Goal: Task Accomplishment & Management: Contribute content

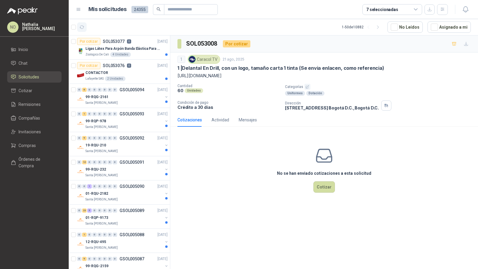
click at [80, 27] on icon "button" at bounding box center [82, 27] width 4 height 3
click at [445, 27] on button "Asignado a mi" at bounding box center [448, 27] width 43 height 11
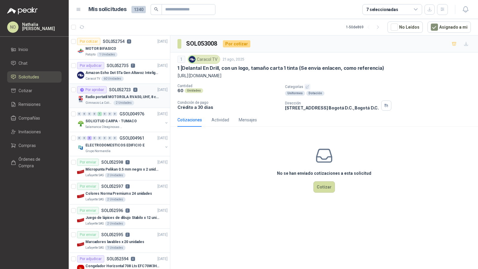
click at [138, 95] on p "Radio portatil MOTOROLA RVA50, UHF, 8 canales, 500MW" at bounding box center [122, 97] width 74 height 6
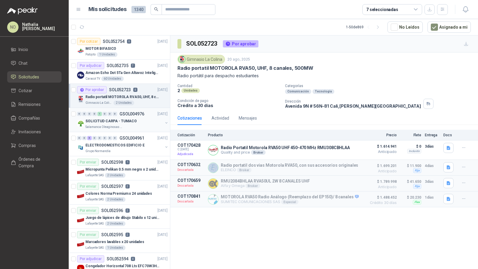
click at [153, 118] on div "SOLICITUD CARPA - TUMACO" at bounding box center [123, 121] width 77 height 7
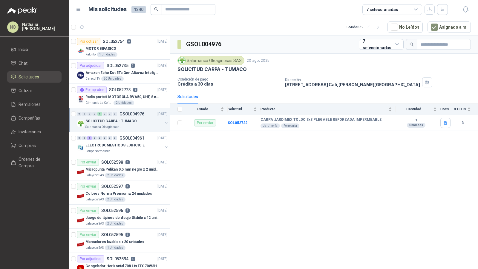
click at [143, 118] on div "SOLICITUD CARPA - TUMACO" at bounding box center [123, 121] width 77 height 7
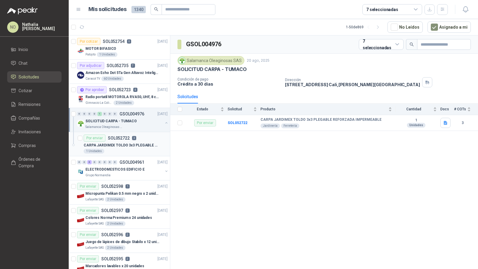
click at [137, 143] on p "CARPA JARDIMEX TOLDO 3x3 PLEGABLE REFORZADA IMPERMEABLE" at bounding box center [121, 146] width 74 height 6
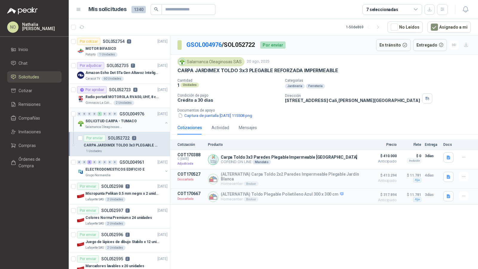
click at [141, 118] on div "SOLICITUD CARPA - TUMACO" at bounding box center [123, 121] width 77 height 7
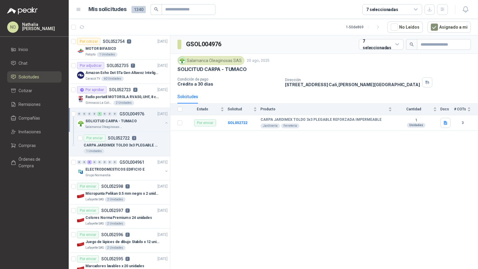
click at [141, 118] on div "SOLICITUD CARPA - TUMACO" at bounding box center [123, 121] width 77 height 7
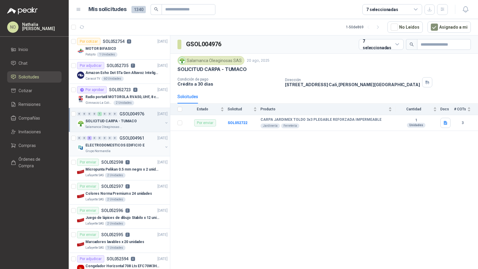
click at [131, 149] on div "Grupo Normandía" at bounding box center [123, 151] width 77 height 5
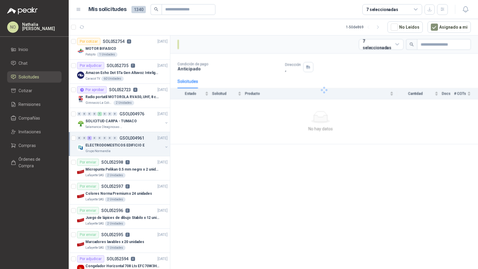
click at [131, 149] on div "Grupo Normandía" at bounding box center [123, 151] width 77 height 5
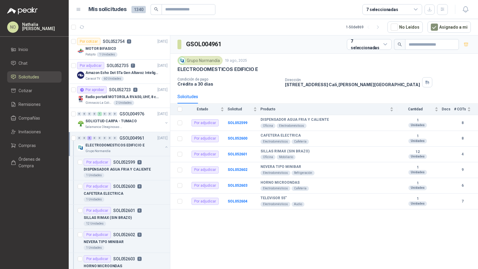
click at [131, 149] on div "Grupo Normandía" at bounding box center [123, 151] width 77 height 5
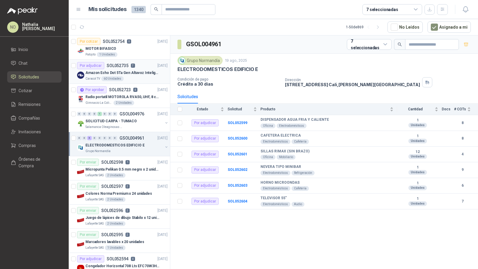
click at [144, 76] on div "Caracol TV 60 Unidades" at bounding box center [126, 78] width 82 height 5
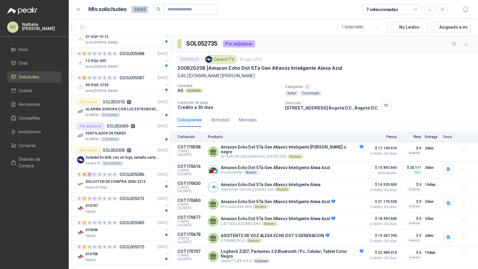
scroll to position [185, 0]
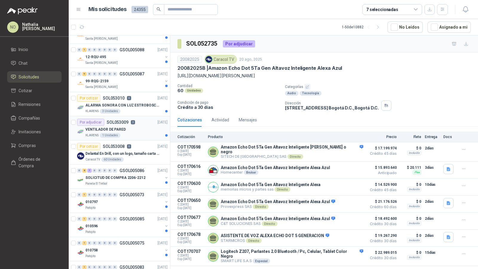
click at [133, 127] on div "VENTILADOR DE PARED" at bounding box center [126, 129] width 82 height 7
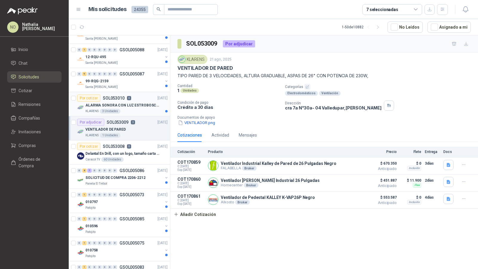
click at [137, 103] on p "ALARMA SONORA CON LUZ ESTROBOSCOPICA" at bounding box center [122, 106] width 74 height 6
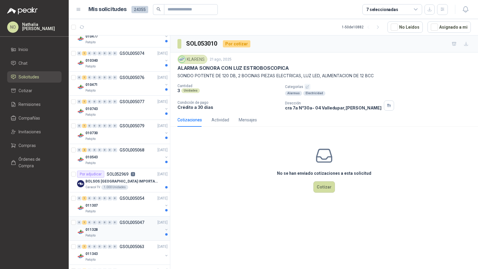
scroll to position [682, 0]
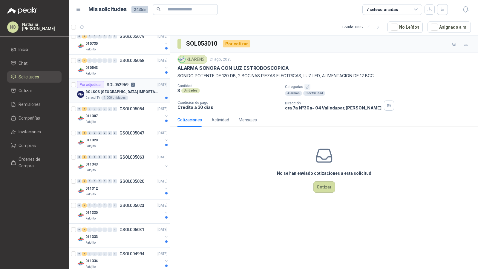
click at [136, 89] on p "BOLSOS [GEOGRAPHIC_DATA] IMPORTADO [GEOGRAPHIC_DATA]-397-1" at bounding box center [122, 92] width 74 height 6
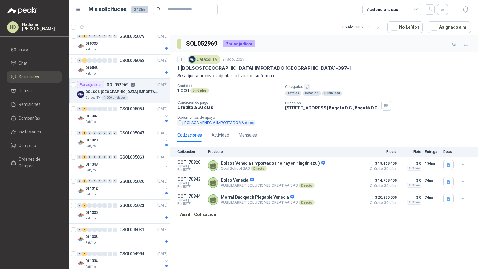
click at [220, 120] on button "BOLSOS VENECIA IMPORTADO VA.docx" at bounding box center [215, 123] width 77 height 6
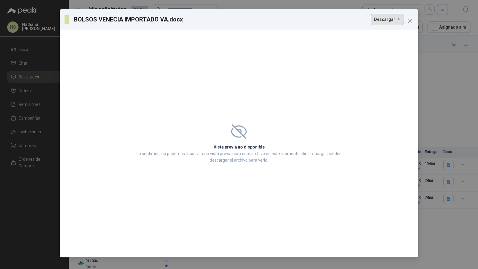
click at [386, 19] on button "Descargar" at bounding box center [387, 19] width 33 height 11
click at [411, 21] on icon "close" at bounding box center [409, 21] width 5 height 5
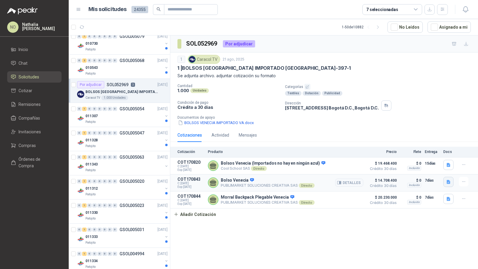
click at [448, 180] on icon "button" at bounding box center [449, 182] width 4 height 4
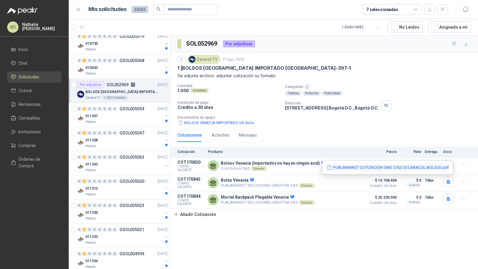
click at [427, 166] on button "PUBLIMARKET COTIZACION OMG 2762-25 CARACOL-BOLSOS.pdf" at bounding box center [387, 168] width 123 height 6
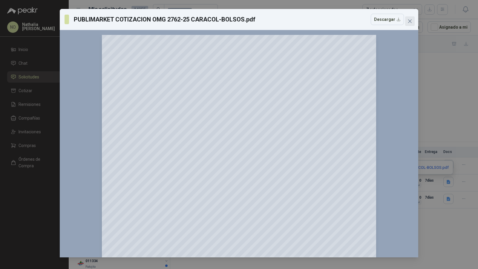
click at [412, 18] on button "Close" at bounding box center [410, 21] width 10 height 10
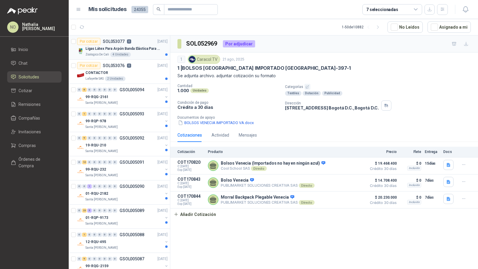
click at [141, 46] on p "Ligas Látex Para Arpón Banda Elástica Para Arpón Tripa Pollo" at bounding box center [122, 49] width 74 height 6
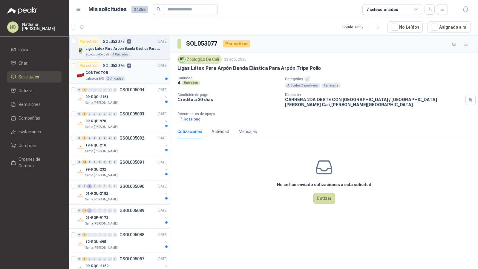
click at [151, 74] on div "CONTACTOR" at bounding box center [126, 72] width 82 height 7
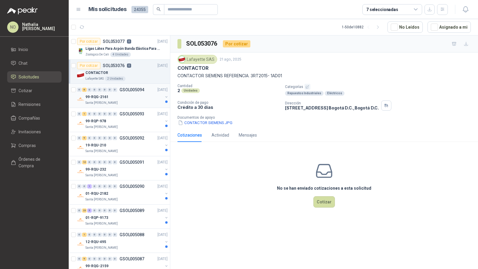
click at [156, 101] on div "Santa [PERSON_NAME]" at bounding box center [123, 103] width 77 height 5
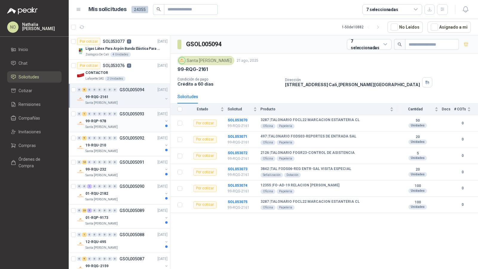
click at [146, 114] on div "0 1 0 0 0 0 0 0 GSOL005093 [DATE]" at bounding box center [123, 114] width 92 height 7
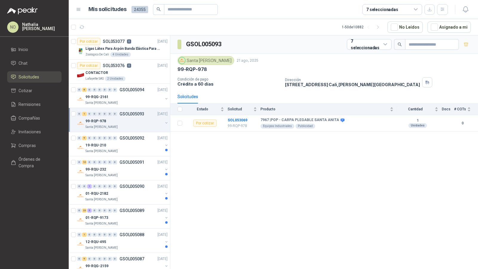
scroll to position [29, 0]
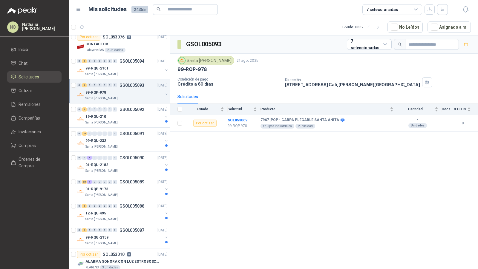
click at [146, 114] on div "19-RQU-210" at bounding box center [123, 116] width 77 height 7
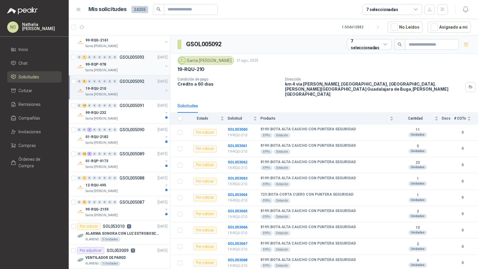
scroll to position [57, 0]
click at [146, 116] on div "Santa [PERSON_NAME]" at bounding box center [123, 118] width 77 height 5
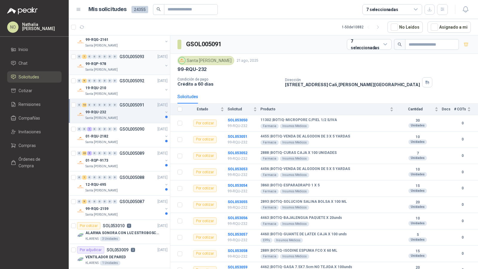
scroll to position [82, 0]
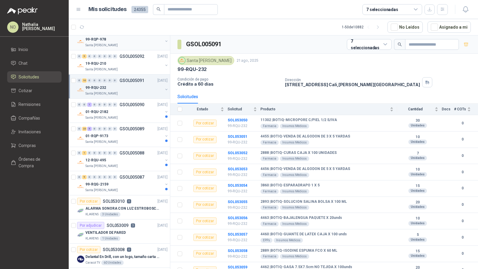
click at [146, 116] on div "Santa [PERSON_NAME]" at bounding box center [123, 118] width 77 height 5
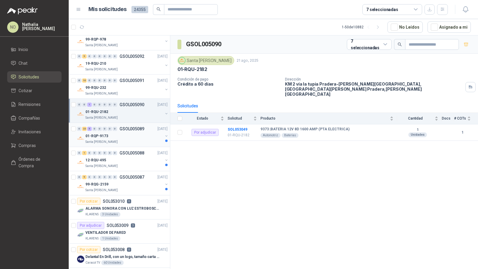
click at [145, 136] on div "01-RQP-9173" at bounding box center [123, 136] width 77 height 7
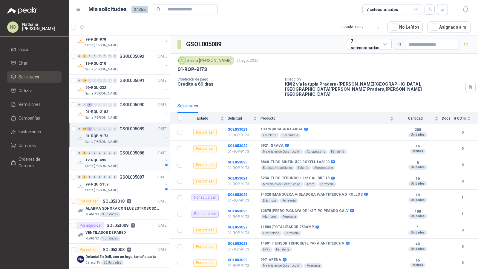
click at [144, 157] on div "12-RQU-495" at bounding box center [123, 160] width 77 height 7
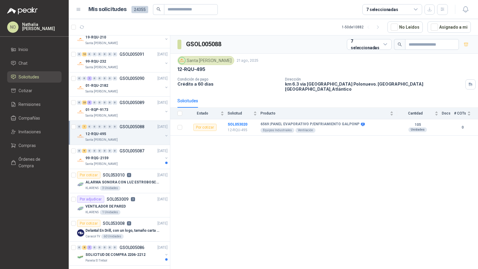
scroll to position [109, 0]
click at [144, 155] on div "99-RQG-2159" at bounding box center [123, 157] width 77 height 7
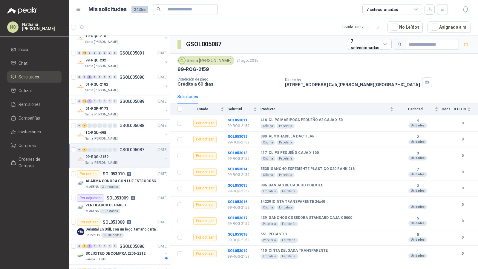
click at [142, 164] on div "0 9 0 0 0 0 0 0 GSOL005087 [DATE] 99-RQG-2159 [GEOGRAPHIC_DATA][PERSON_NAME]" at bounding box center [119, 156] width 101 height 24
click at [144, 185] on div "KLARENS 3 Unidades" at bounding box center [126, 187] width 82 height 5
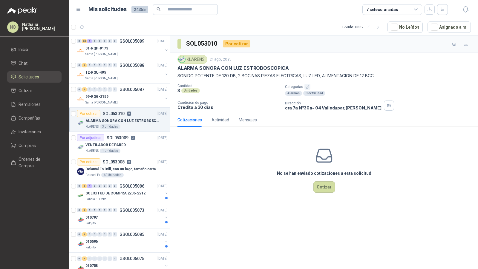
scroll to position [171, 0]
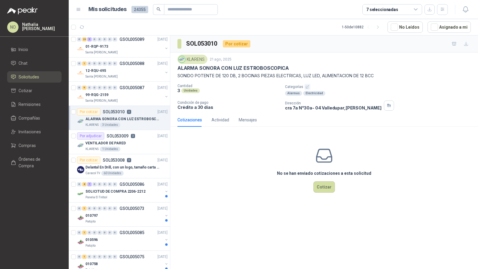
click at [144, 184] on div "0 8 7 0 0 0 0 0 GSOL005086 [DATE]" at bounding box center [123, 184] width 92 height 7
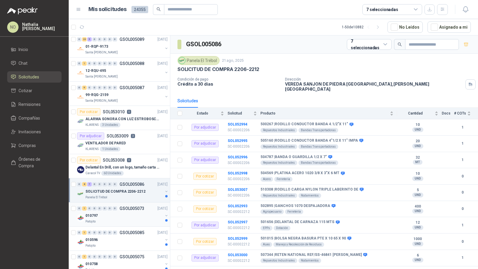
click at [142, 207] on p "GSOL005073" at bounding box center [131, 209] width 25 height 4
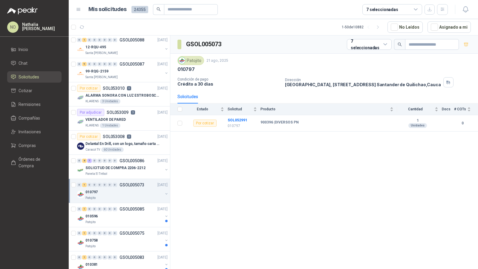
click at [139, 213] on div "010596" at bounding box center [123, 216] width 77 height 7
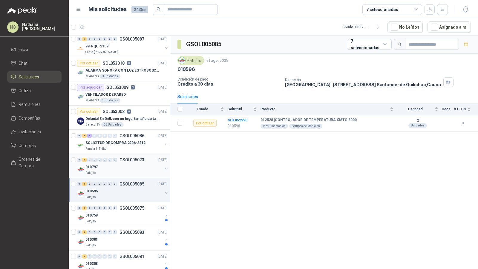
click at [139, 213] on div "010758" at bounding box center [123, 215] width 77 height 7
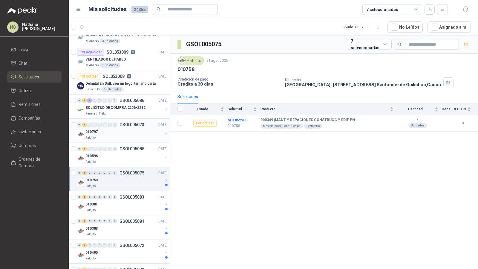
scroll to position [255, 0]
click at [143, 203] on div "010381" at bounding box center [123, 205] width 77 height 7
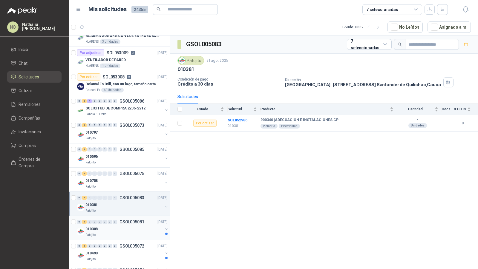
click at [139, 226] on div "010308" at bounding box center [123, 229] width 77 height 7
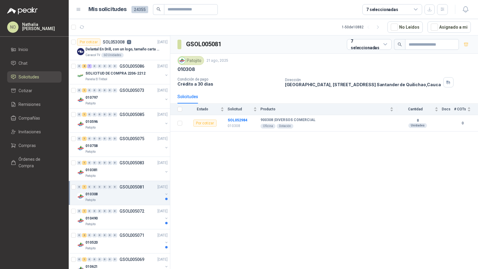
scroll to position [292, 0]
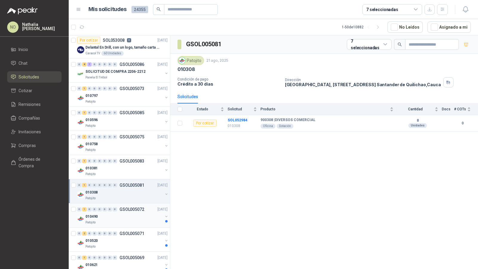
click at [145, 209] on div "0 1 0 0 0 0 0 0 GSOL005072 [DATE]" at bounding box center [123, 209] width 92 height 7
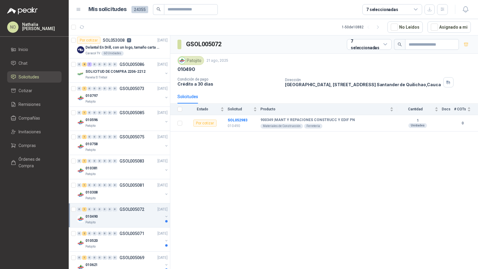
scroll to position [323, 0]
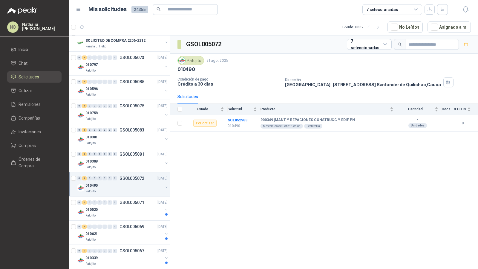
click at [145, 209] on div "010520" at bounding box center [123, 209] width 77 height 7
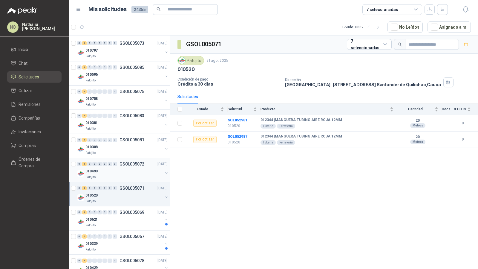
scroll to position [340, 0]
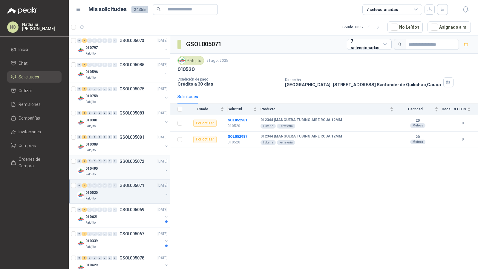
click at [145, 209] on div "0 1 0 0 0 0 0 0 GSOL005069 [DATE]" at bounding box center [123, 209] width 92 height 7
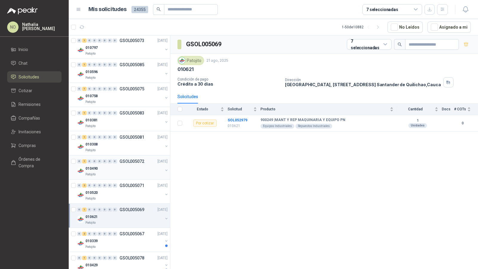
scroll to position [356, 0]
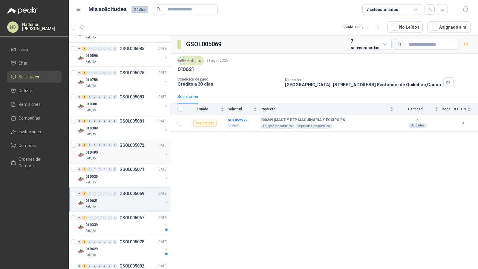
click at [145, 212] on div "0 2 0 0 0 0 0 0 GSOL005067 [DATE] 010339 Patojito" at bounding box center [119, 224] width 101 height 24
click at [152, 224] on div "010339" at bounding box center [123, 225] width 77 height 7
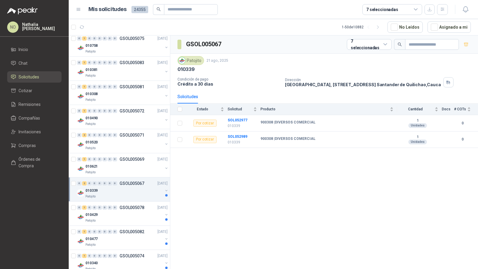
scroll to position [389, 0]
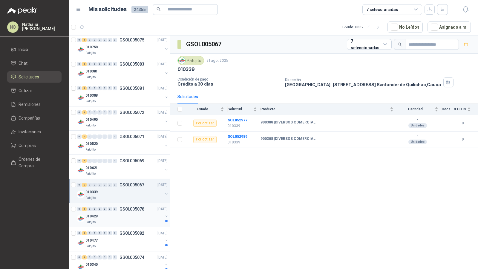
click at [145, 206] on div "0 1 0 0 0 0 0 0 GSOL005078 [DATE]" at bounding box center [123, 209] width 92 height 7
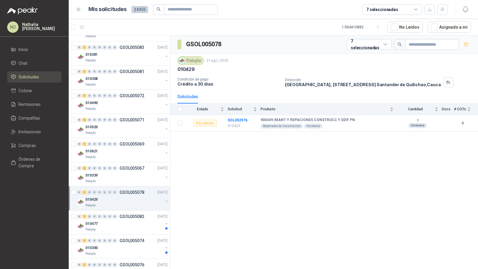
scroll to position [408, 0]
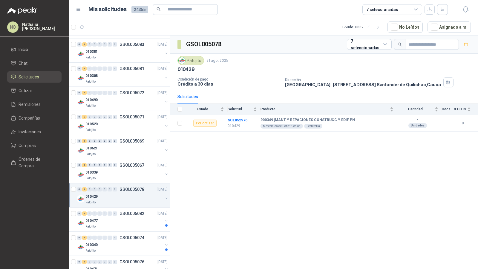
click at [145, 208] on div "0 1 0 0 0 0 0 0 GSOL005082 [DATE] 010477 Patojito" at bounding box center [119, 220] width 101 height 24
click at [137, 217] on div "010477" at bounding box center [123, 220] width 77 height 7
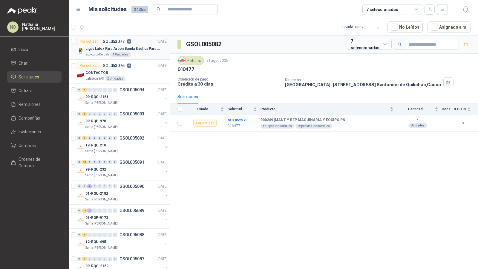
click at [113, 46] on p "Ligas Látex Para Arpón Banda Elástica Para Arpón Tripa Pollo" at bounding box center [122, 49] width 74 height 6
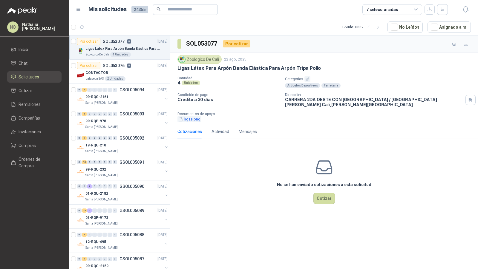
click at [194, 117] on button "ligas.png" at bounding box center [189, 119] width 24 height 6
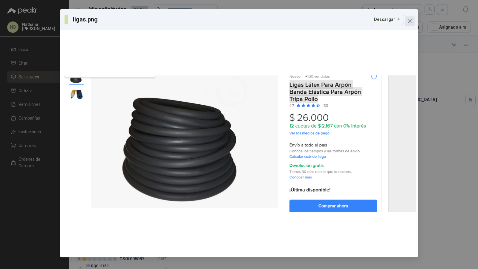
click at [412, 22] on icon "close" at bounding box center [409, 21] width 5 height 5
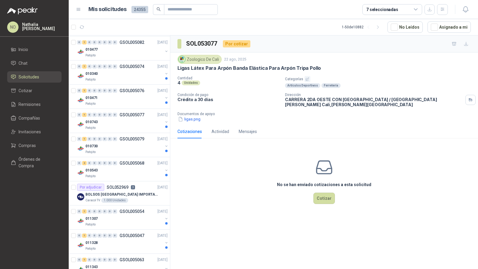
scroll to position [603, 0]
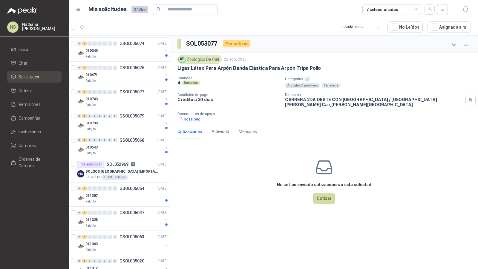
click at [118, 162] on p "SOL052969" at bounding box center [118, 164] width 22 height 4
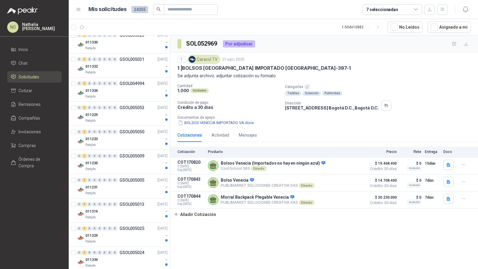
scroll to position [975, 0]
click at [116, 176] on div "0 13 0 0 0 0 0 0 GSOL005040 [DATE]" at bounding box center [123, 179] width 92 height 7
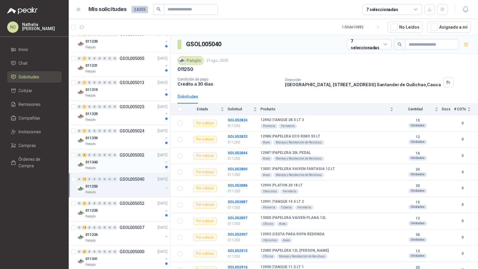
click at [126, 159] on div "011340" at bounding box center [123, 162] width 77 height 7
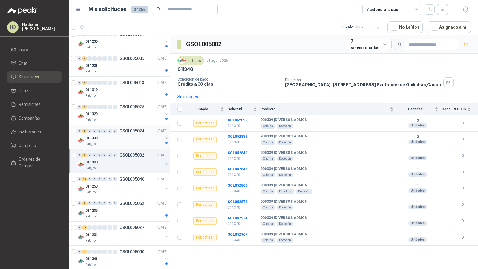
click at [138, 135] on div "011339" at bounding box center [123, 138] width 77 height 7
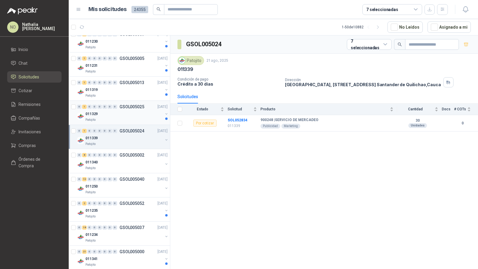
click at [125, 111] on div "011329" at bounding box center [123, 114] width 77 height 7
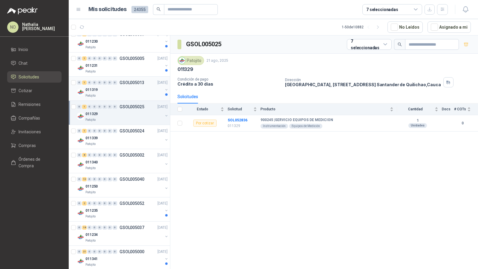
click at [123, 86] on div "011319" at bounding box center [123, 89] width 77 height 7
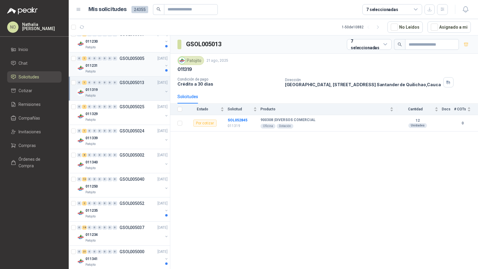
click at [121, 62] on div "011231" at bounding box center [123, 65] width 77 height 7
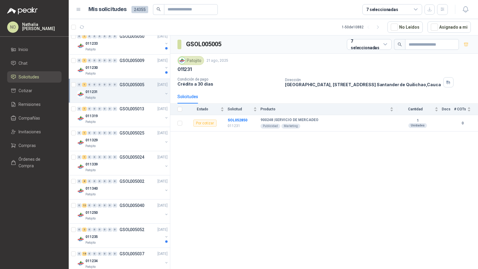
scroll to position [941, 0]
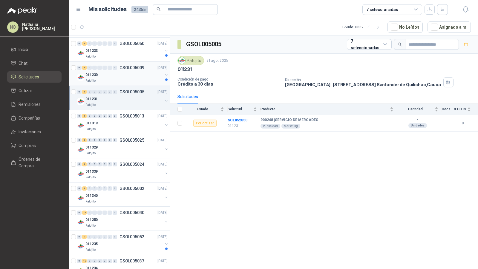
click at [120, 71] on div "011230" at bounding box center [123, 74] width 77 height 7
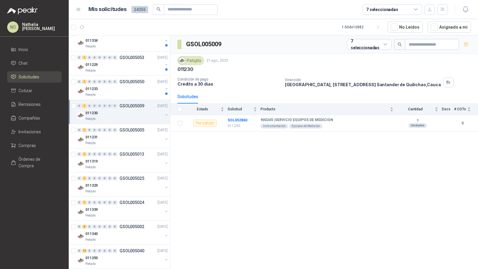
scroll to position [902, 0]
click at [145, 87] on div "011233" at bounding box center [123, 90] width 77 height 7
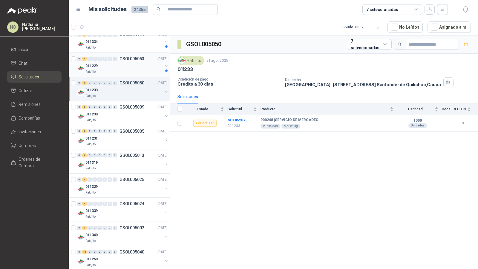
click at [136, 62] on div "011229" at bounding box center [123, 65] width 77 height 7
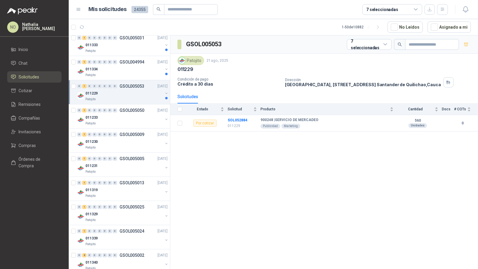
scroll to position [874, 0]
click at [136, 67] on div "011334" at bounding box center [123, 70] width 77 height 7
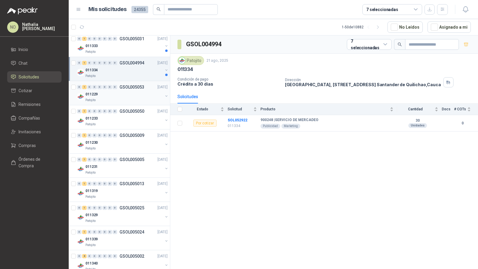
scroll to position [975, 0]
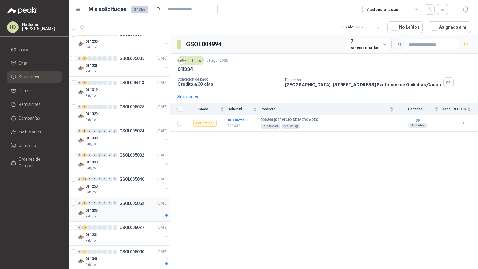
click at [125, 207] on div "011235" at bounding box center [123, 210] width 77 height 7
click at [123, 239] on div "Patojito" at bounding box center [123, 241] width 77 height 5
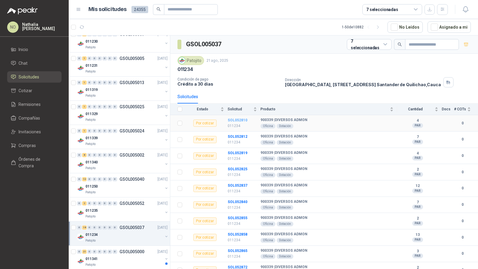
click at [239, 119] on b "SOL052810" at bounding box center [238, 120] width 20 height 4
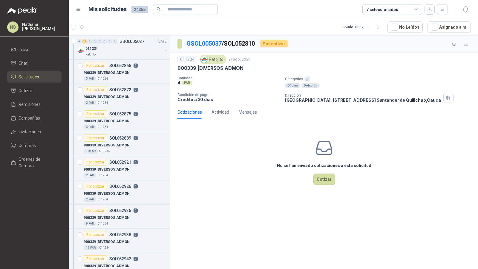
scroll to position [1408, 0]
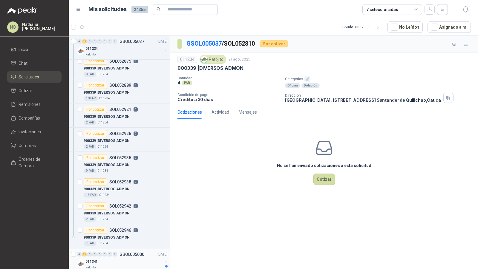
click at [123, 258] on div "011341" at bounding box center [123, 261] width 77 height 7
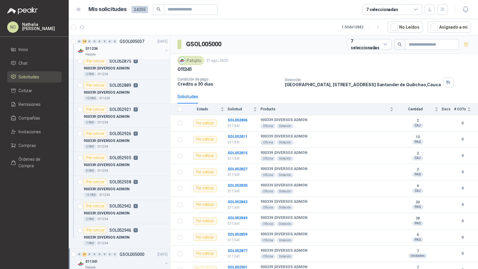
click at [142, 42] on p "GSOL005037" at bounding box center [131, 41] width 25 height 4
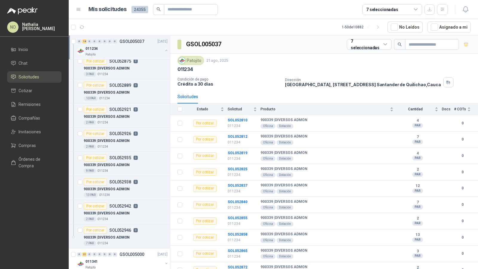
click at [142, 42] on p "GSOL005037" at bounding box center [131, 41] width 25 height 4
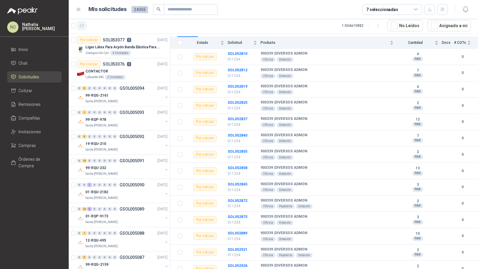
click at [85, 26] on button "button" at bounding box center [82, 26] width 10 height 10
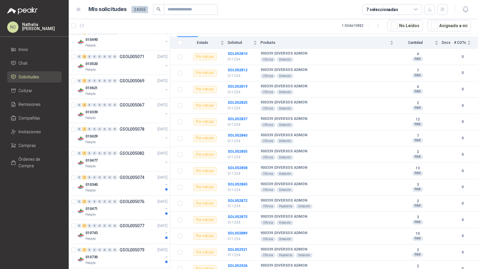
scroll to position [466, 0]
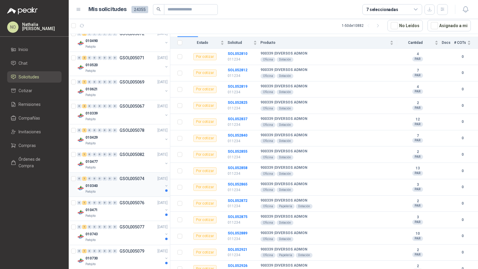
click at [124, 184] on div "010340" at bounding box center [123, 185] width 77 height 7
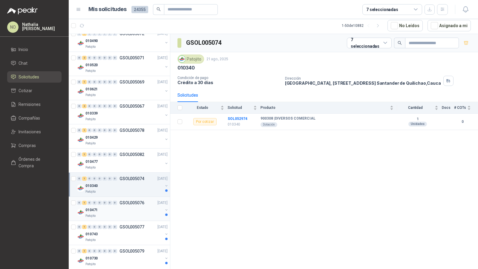
click at [133, 201] on p "GSOL005076" at bounding box center [131, 203] width 25 height 4
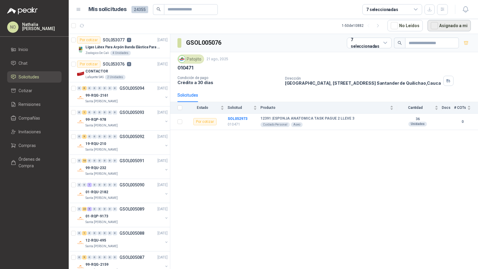
click at [445, 30] on button "Asignado a mi" at bounding box center [448, 25] width 43 height 11
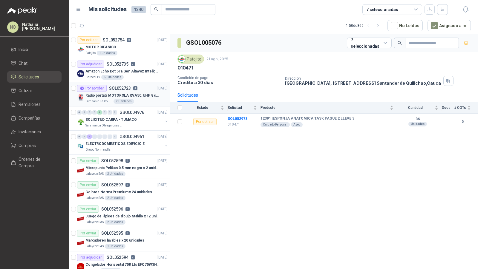
click at [98, 97] on p "Radio portatil MOTOROLA RVA50, UHF, 8 canales, 500MW" at bounding box center [122, 96] width 74 height 6
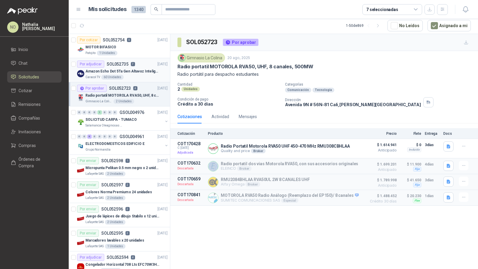
click at [126, 67] on div "Por adjudicar SOL052735 7" at bounding box center [106, 64] width 58 height 7
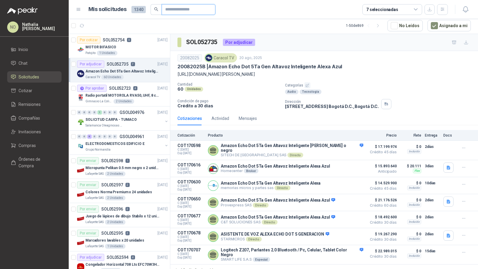
click at [201, 11] on input "text" at bounding box center [186, 9] width 42 height 10
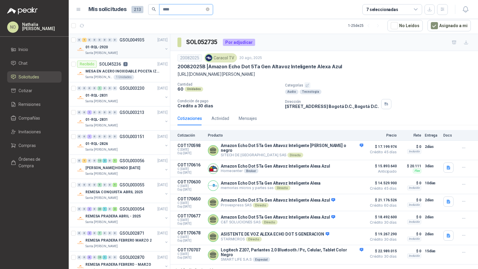
type input "****"
click at [144, 50] on div "01-RQL-2920" at bounding box center [123, 47] width 77 height 7
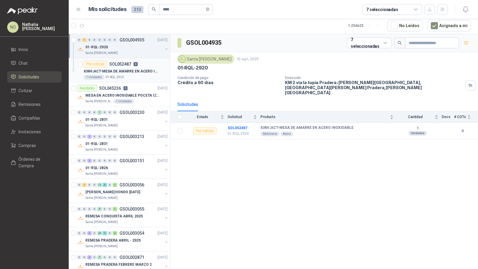
click at [139, 69] on p "6384 | ACT-MESA DE AMARRE EN ACERO INOXIDABLE" at bounding box center [121, 72] width 74 height 6
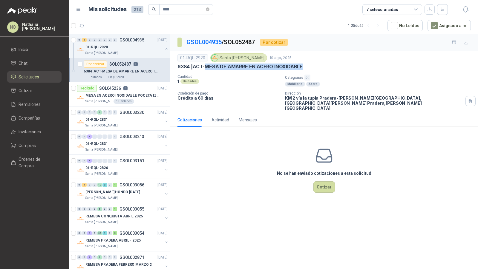
drag, startPoint x: 205, startPoint y: 67, endPoint x: 312, endPoint y: 67, distance: 106.3
click at [312, 67] on div "6384 | ACT-MESA DE AMARRE EN ACERO INOXIDABLE" at bounding box center [323, 67] width 293 height 6
copy p "MESA DE AMARRE EN ACERO INOXIDABLE"
click at [208, 67] on p "6384 | ACT-MESA DE AMARRE EN ACERO INOXIDABLE" at bounding box center [239, 67] width 125 height 6
drag, startPoint x: 206, startPoint y: 67, endPoint x: 311, endPoint y: 67, distance: 104.8
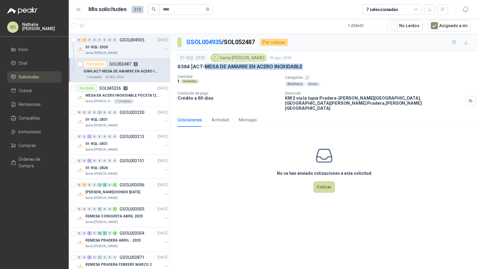
click at [311, 67] on div "6384 | ACT-MESA DE AMARRE EN ACERO INOXIDABLE" at bounding box center [323, 67] width 293 height 6
copy p "MESA DE AMARRE EN ACERO INOXIDABLE"
click at [205, 64] on p "6384 | ACT-MESA DE AMARRE EN ACERO INOXIDABLE" at bounding box center [239, 67] width 125 height 6
drag, startPoint x: 205, startPoint y: 64, endPoint x: 320, endPoint y: 64, distance: 115.3
click at [320, 64] on div "6384 | ACT-MESA DE AMARRE EN ACERO INOXIDABLE" at bounding box center [323, 67] width 293 height 6
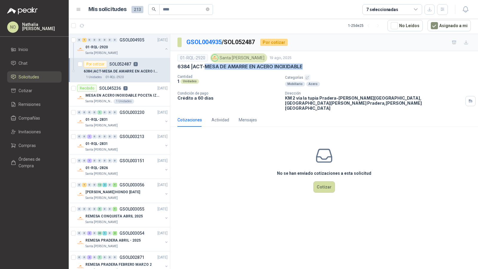
copy p "MESA DE AMARRE EN ACERO INOXIDABLE"
click at [212, 9] on span "****" at bounding box center [186, 9] width 54 height 11
click at [209, 8] on icon "close-circle" at bounding box center [208, 9] width 4 height 4
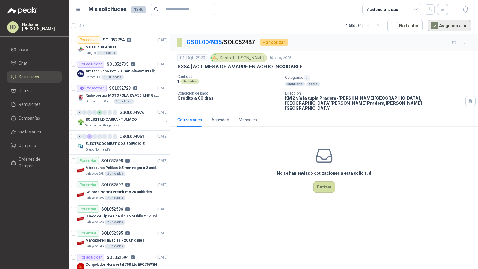
click at [446, 29] on button "Asignado a mi" at bounding box center [448, 25] width 43 height 11
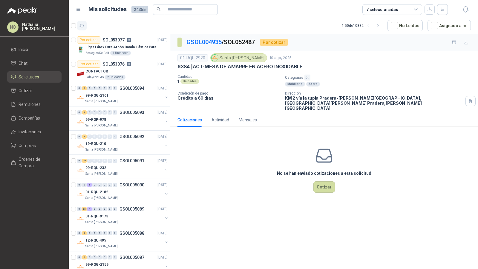
click at [79, 26] on icon "button" at bounding box center [81, 25] width 5 height 5
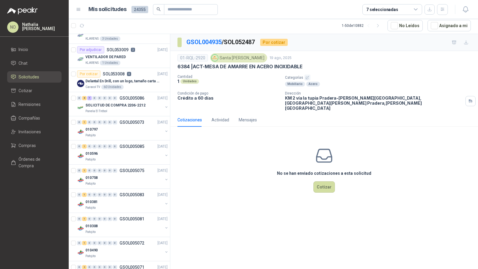
scroll to position [281, 0]
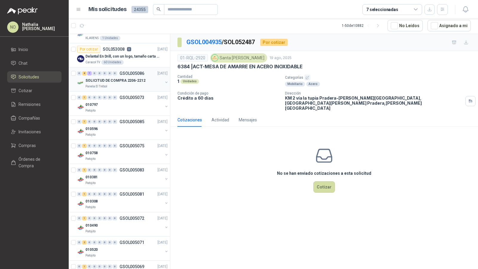
click at [132, 84] on div "Panela El Trébol" at bounding box center [123, 86] width 77 height 5
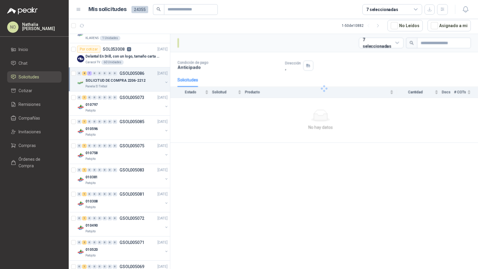
click at [132, 84] on div "Panela El Trébol" at bounding box center [123, 86] width 77 height 5
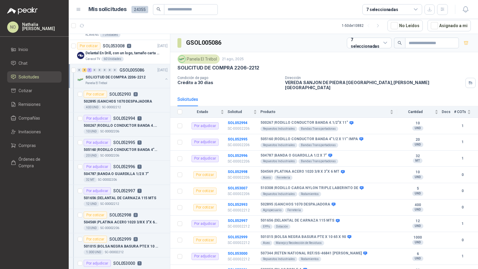
scroll to position [257, 0]
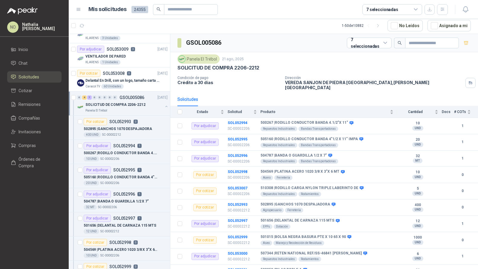
click at [130, 102] on p "SOLICITUD DE COMPRA 2206-2212" at bounding box center [115, 105] width 60 height 6
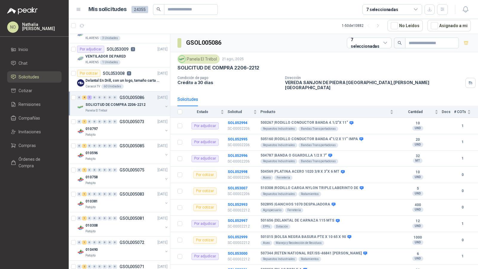
click at [130, 102] on p "SOLICITUD DE COMPRA 2206-2212" at bounding box center [115, 105] width 60 height 6
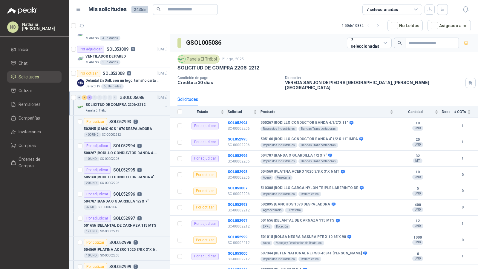
click at [130, 102] on p "SOLICITUD DE COMPRA 2206-2212" at bounding box center [115, 105] width 60 height 6
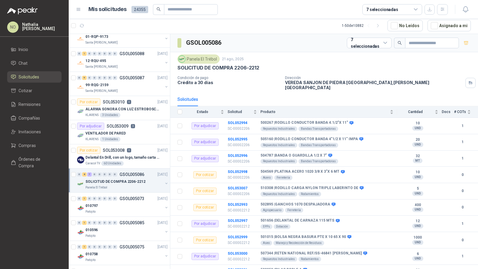
scroll to position [0, 0]
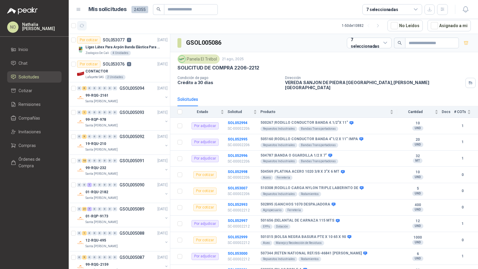
click at [84, 23] on icon "button" at bounding box center [81, 25] width 5 height 5
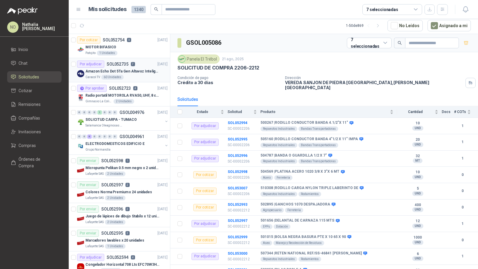
click at [141, 80] on article "Por adjudicar SOL052735 7 [DATE] Amazon Echo Dot 5Ta Gen Altavoz Inteligente Al…" at bounding box center [119, 70] width 101 height 24
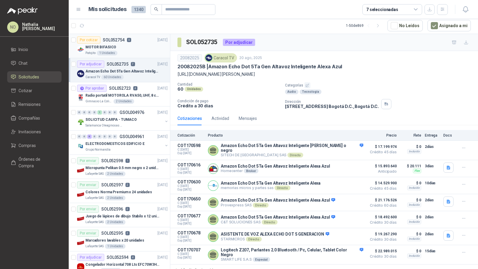
click at [128, 51] on div "Patojito 1 Unidades" at bounding box center [126, 53] width 82 height 5
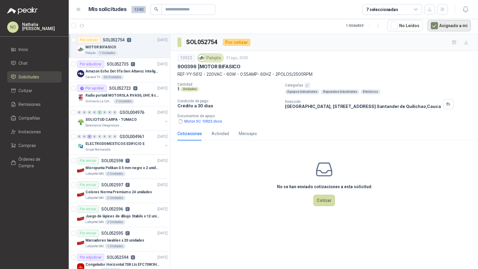
click at [444, 26] on button "Asignado a mi" at bounding box center [448, 25] width 43 height 11
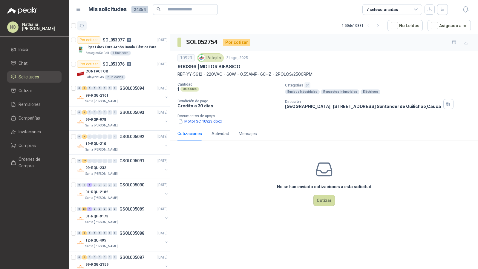
click at [82, 24] on icon "button" at bounding box center [81, 25] width 5 height 5
click at [460, 23] on button "Asignado a mi" at bounding box center [448, 25] width 43 height 11
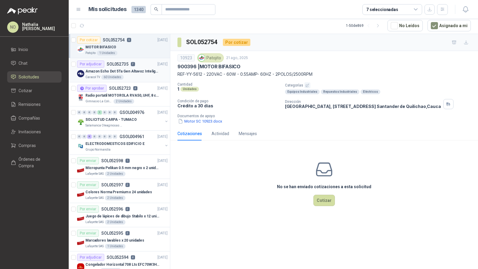
click at [140, 79] on article "Por adjudicar SOL052735 7 [DATE] Amazon Echo Dot 5Ta Gen Altavoz Inteligente Al…" at bounding box center [119, 70] width 101 height 24
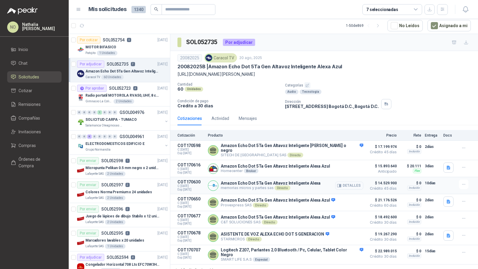
click at [345, 182] on button "Detalles" at bounding box center [349, 186] width 28 height 8
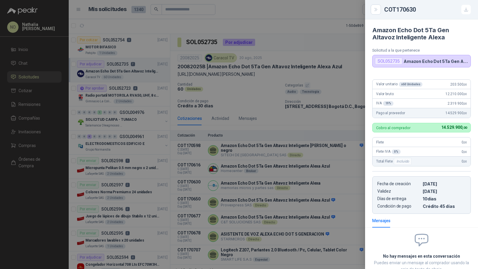
click at [300, 65] on div at bounding box center [239, 134] width 478 height 269
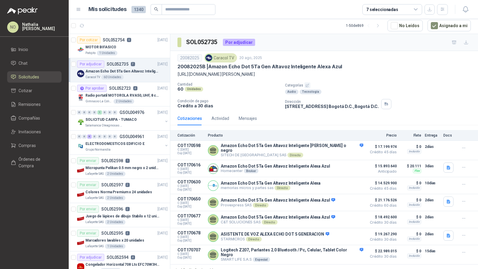
scroll to position [0, 0]
click at [193, 265] on button "Añadir Cotización" at bounding box center [194, 271] width 49 height 12
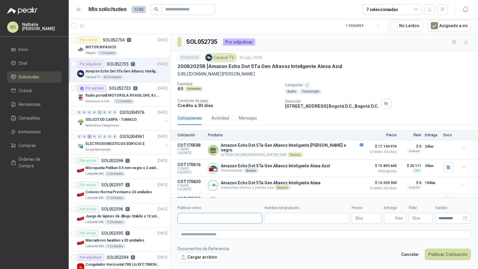
click at [232, 214] on input "Publicar como" at bounding box center [220, 219] width 84 height 10
type input "**********"
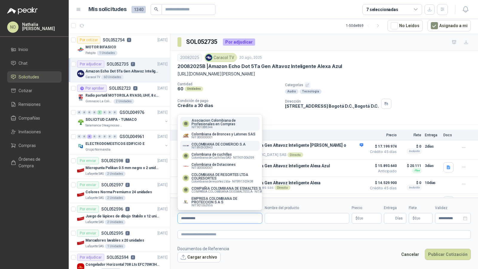
type input "**********"
click at [239, 148] on p "NIT : 890900943" at bounding box center [218, 147] width 54 height 3
type input "**********"
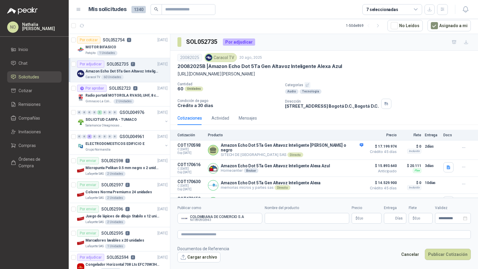
click at [358, 219] on span "0 ,00" at bounding box center [361, 219] width 6 height 4
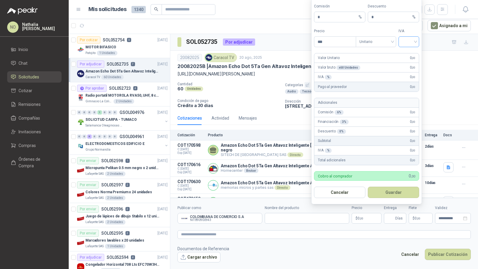
click at [414, 42] on input "search" at bounding box center [408, 41] width 13 height 9
click at [407, 55] on div "19%" at bounding box center [408, 55] width 11 height 7
click at [371, 42] on span "Unitario" at bounding box center [375, 41] width 33 height 9
click at [373, 62] on div "Unitario con IVA" at bounding box center [375, 65] width 31 height 7
click at [343, 46] on input "***" at bounding box center [335, 42] width 42 height 10
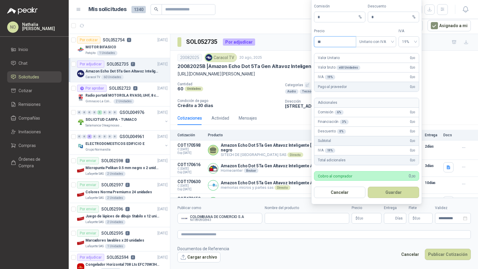
type input "*"
type input "*********"
click at [294, 261] on footer "Documentos de Referencia Cargar archivo Cancelar Publicar Cotización" at bounding box center [323, 254] width 293 height 17
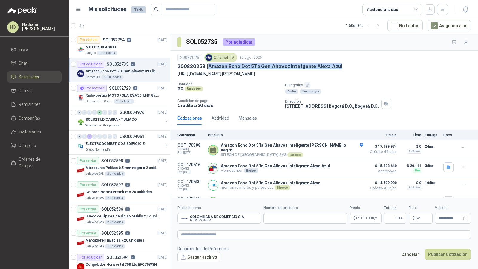
drag, startPoint x: 209, startPoint y: 65, endPoint x: 356, endPoint y: 62, distance: 147.0
click at [356, 63] on div "20082025B | Amazon Echo Dot 5Ta Gen Altavoz Inteligente Alexa Azul" at bounding box center [323, 66] width 293 height 6
copy p "Amazon Echo Dot 5Ta Gen Altavoz Inteligente Alexa Azul"
drag, startPoint x: 177, startPoint y: 73, endPoint x: 478, endPoint y: 73, distance: 301.1
click at [478, 73] on section "SOL052735 Por adjudicar 20082025 Caracol TV [DATE] 20082025B | Amazon Echo Dot …" at bounding box center [324, 116] width 308 height 164
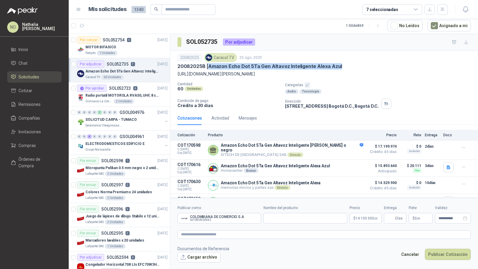
copy p "[URL][DOMAIN_NAME][PERSON_NAME]"
click at [415, 255] on button "Cancelar" at bounding box center [410, 254] width 24 height 11
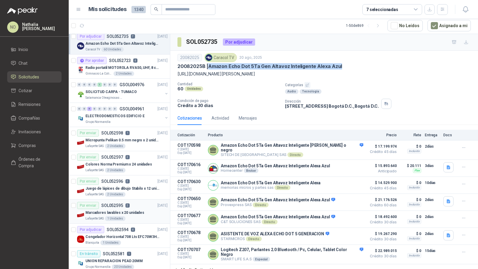
scroll to position [45, 0]
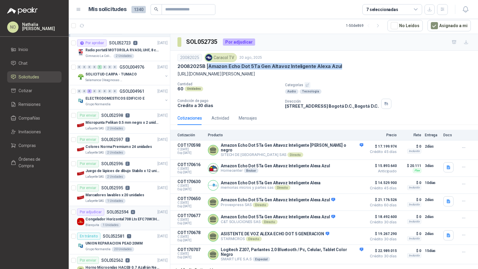
click at [132, 217] on p "Congelador Horizontal 708 Lts EFC70W3HTW Blanco Modelo EFC70W3HTW Código 501967" at bounding box center [122, 220] width 74 height 6
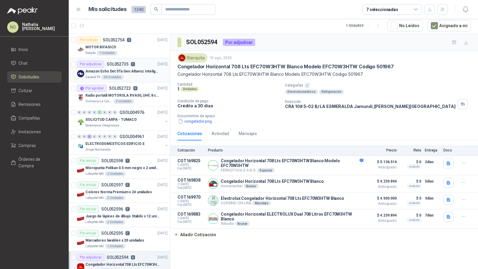
click at [120, 70] on p "Amazon Echo Dot 5Ta Gen Altavoz Inteligente Alexa Azul" at bounding box center [122, 72] width 74 height 6
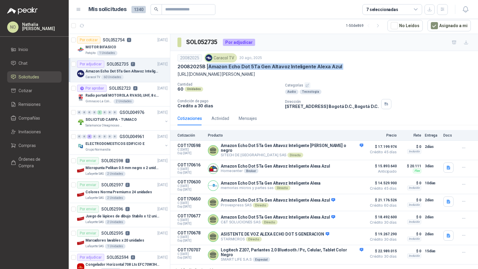
drag, startPoint x: 208, startPoint y: 66, endPoint x: 348, endPoint y: 70, distance: 140.4
click at [348, 70] on div "20082025 Caracol TV [DATE] 20082025B | Amazon Echo Dot 5Ta Gen Altavoz Intelige…" at bounding box center [323, 65] width 293 height 24
copy p "Amazon Echo Dot 5Ta Gen Altavoz Inteligente Alexa Azul"
